Goal: Information Seeking & Learning: Learn about a topic

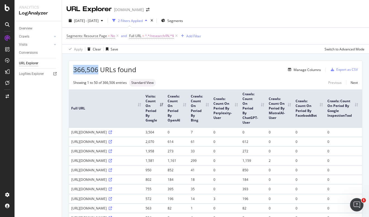
drag, startPoint x: 74, startPoint y: 69, endPoint x: 96, endPoint y: 68, distance: 22.0
click at [96, 68] on span "366,506 URLs found" at bounding box center [104, 69] width 63 height 9
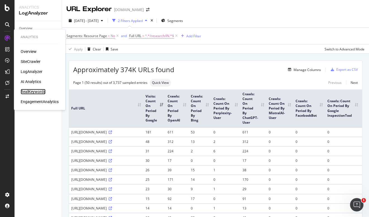
click at [41, 92] on div "RealKeywords" at bounding box center [33, 92] width 25 height 6
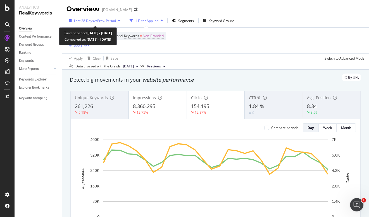
click at [105, 18] on div "Last 28 Days vs Prev. Period" at bounding box center [94, 20] width 56 height 8
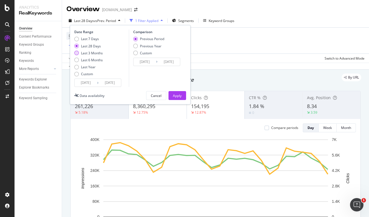
click at [95, 53] on div "Last 3 Months" at bounding box center [92, 53] width 22 height 5
type input "2025/07/05"
type input "2025/04/04"
type input "2025/07/04"
click at [179, 95] on div "Apply" at bounding box center [177, 95] width 9 height 5
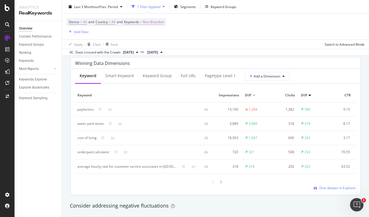
scroll to position [508, 0]
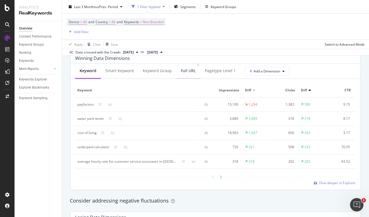
click at [185, 71] on div "Full URL" at bounding box center [188, 71] width 15 height 6
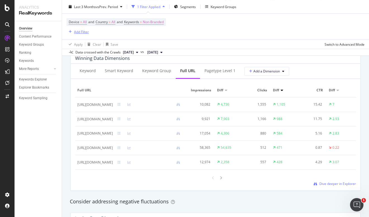
click at [77, 30] on div "Add Filter" at bounding box center [81, 31] width 15 height 5
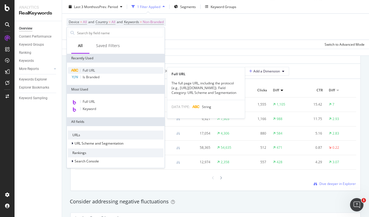
click at [97, 69] on div "Full URL" at bounding box center [115, 70] width 95 height 7
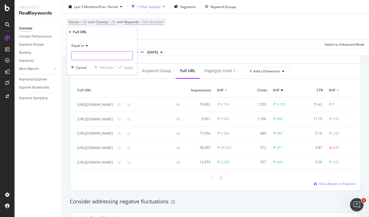
click at [93, 57] on input "text" at bounding box center [101, 55] width 61 height 9
click at [80, 47] on span "Equal to" at bounding box center [77, 45] width 13 height 5
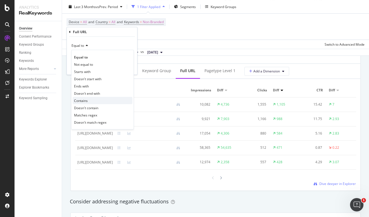
click at [85, 100] on span "Contains" at bounding box center [81, 100] width 14 height 5
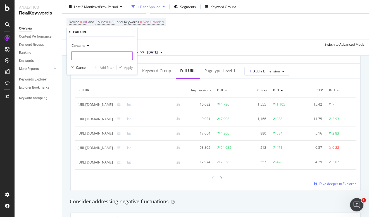
click at [84, 56] on input "text" at bounding box center [101, 55] width 61 height 9
type input "/research/"
click at [133, 69] on div "Apply" at bounding box center [128, 67] width 9 height 5
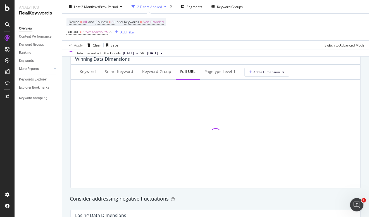
scroll to position [509, 0]
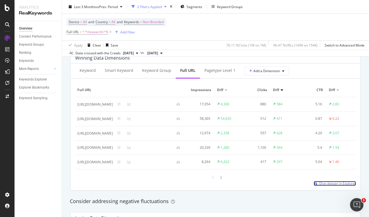
click at [328, 185] on span "Dive deeper in Explorer" at bounding box center [337, 183] width 37 height 5
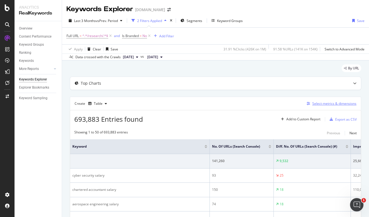
click at [326, 105] on div "Select metrics & dimensions" at bounding box center [334, 103] width 44 height 5
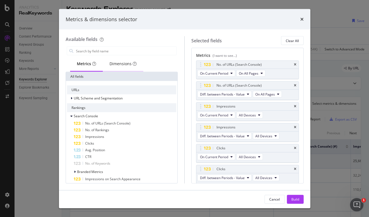
click at [129, 63] on div "Dimensions" at bounding box center [122, 64] width 27 height 6
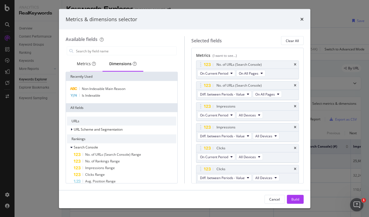
click at [82, 60] on div "Metrics" at bounding box center [86, 64] width 32 height 15
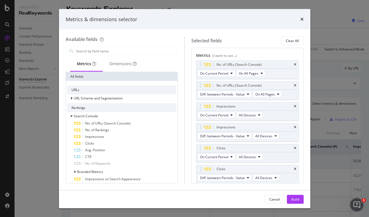
click at [48, 100] on div "Metrics & dimensions selector Available fields Metrics Dimensions All fields UR…" at bounding box center [184, 108] width 369 height 217
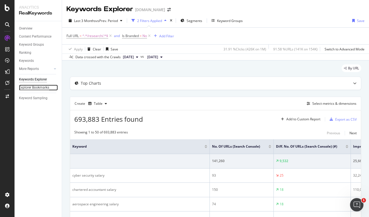
click at [39, 86] on div "Explorer Bookmarks" at bounding box center [34, 88] width 30 height 6
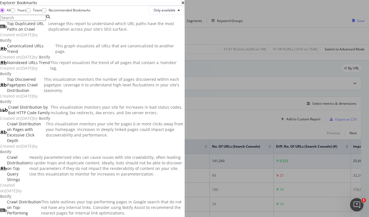
click at [184, 6] on div "Explorer Bookmarks" at bounding box center [92, 3] width 184 height 6
click at [184, 5] on icon "times" at bounding box center [182, 3] width 3 height 4
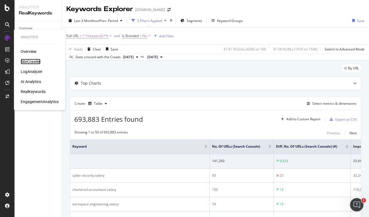
click at [29, 63] on div "SiteCrawler" at bounding box center [31, 62] width 20 height 6
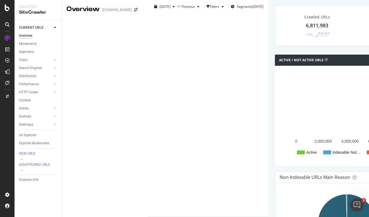
click at [306, 29] on div "6,811,983" at bounding box center [317, 25] width 22 height 7
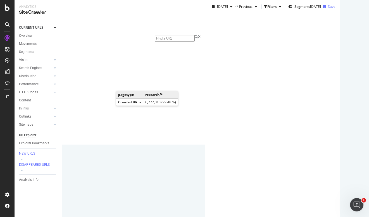
scroll to position [75, 0]
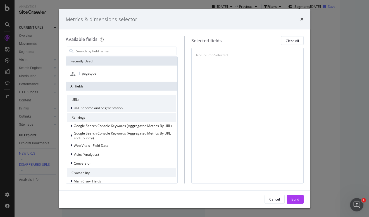
click at [87, 109] on span "URL Scheme and Segmentation" at bounding box center [98, 108] width 49 height 5
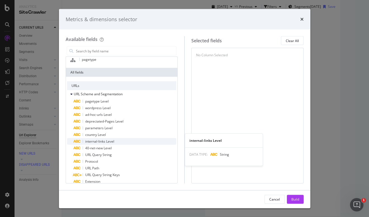
scroll to position [20, 0]
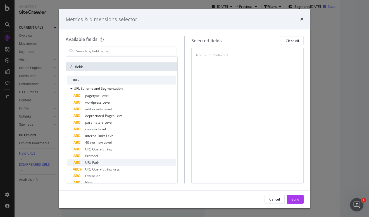
click at [91, 162] on span "URL Path" at bounding box center [92, 162] width 14 height 5
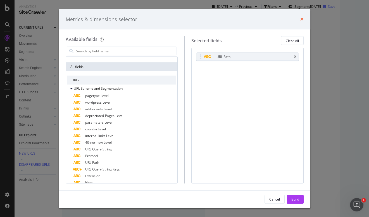
click at [301, 18] on icon "times" at bounding box center [301, 19] width 3 height 4
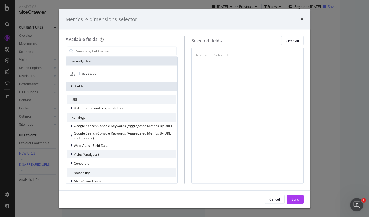
click at [93, 156] on span "Visits (Analytics)" at bounding box center [86, 154] width 25 height 5
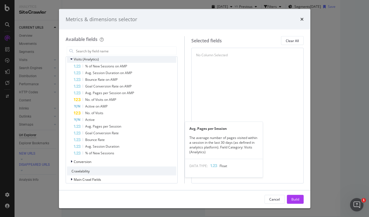
scroll to position [92, 0]
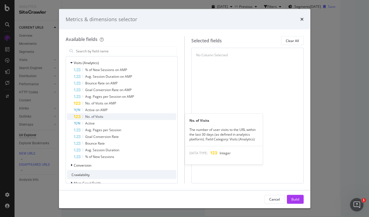
click at [108, 115] on div "No. of Visits" at bounding box center [125, 117] width 103 height 7
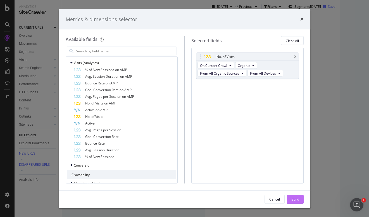
click at [293, 198] on div "Build" at bounding box center [295, 199] width 8 height 5
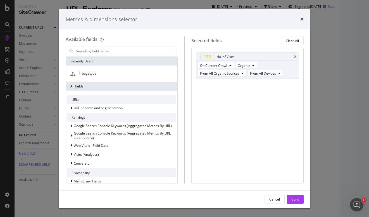
click at [305, 120] on div "Available fields Recently Used pagetype All fields URLs URL Scheme and Segmenta…" at bounding box center [184, 110] width 251 height 161
click at [303, 20] on icon "times" at bounding box center [301, 19] width 3 height 4
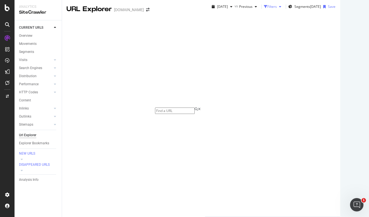
click at [267, 9] on div "Filters" at bounding box center [271, 6] width 9 height 5
click at [217, 24] on div "Add Filter" at bounding box center [224, 21] width 15 height 5
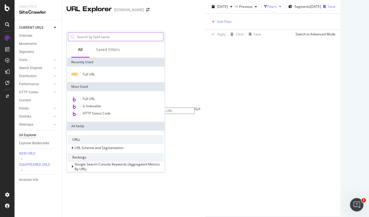
click at [86, 37] on input "text" at bounding box center [119, 37] width 86 height 8
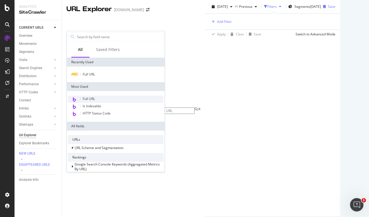
click at [92, 98] on span "Full URL" at bounding box center [89, 99] width 12 height 5
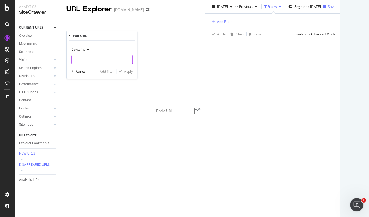
click at [96, 60] on input "text" at bounding box center [101, 59] width 61 height 9
type input "/research/"
click at [128, 71] on div "Apply" at bounding box center [128, 71] width 9 height 5
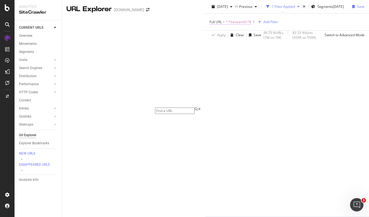
click at [225, 26] on span "^.*/research/.*$" at bounding box center [238, 22] width 26 height 8
click at [96, 62] on input "/research/" at bounding box center [97, 59] width 53 height 9
type input "/research/IN"
click at [125, 70] on div "Apply" at bounding box center [128, 71] width 9 height 5
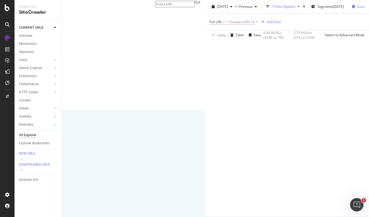
scroll to position [96, 0]
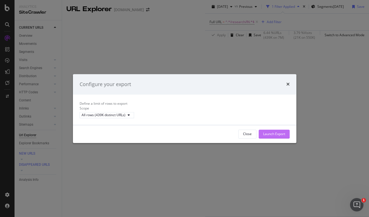
click at [271, 136] on div "Launch Export" at bounding box center [274, 134] width 22 height 5
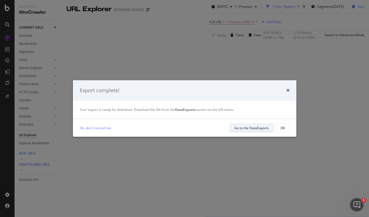
click at [254, 125] on div "Go to the DataExports" at bounding box center [251, 128] width 34 height 8
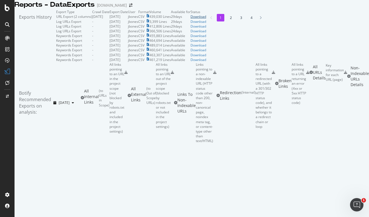
click at [206, 19] on div "Download" at bounding box center [198, 16] width 16 height 5
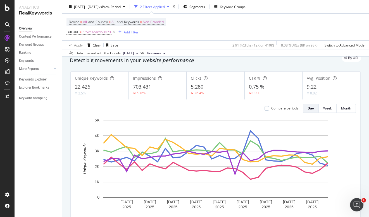
scroll to position [19, 0]
